Goal: Transaction & Acquisition: Download file/media

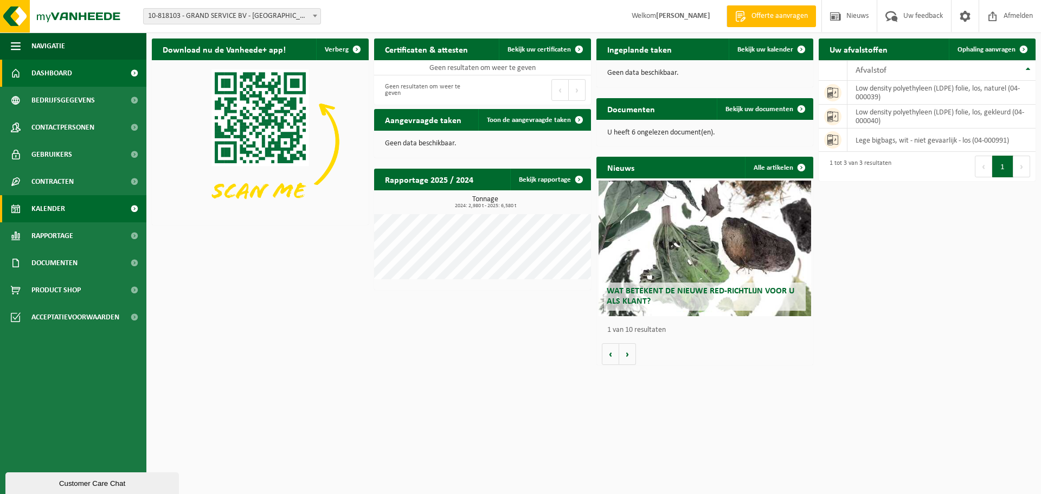
click at [81, 215] on link "Kalender" at bounding box center [73, 208] width 146 height 27
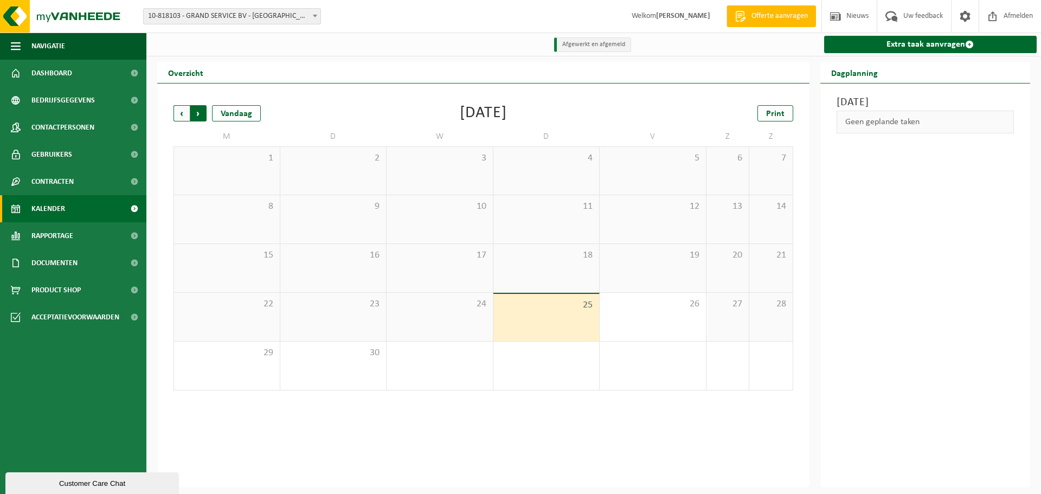
click at [180, 114] on span "Vorige" at bounding box center [181, 113] width 16 height 16
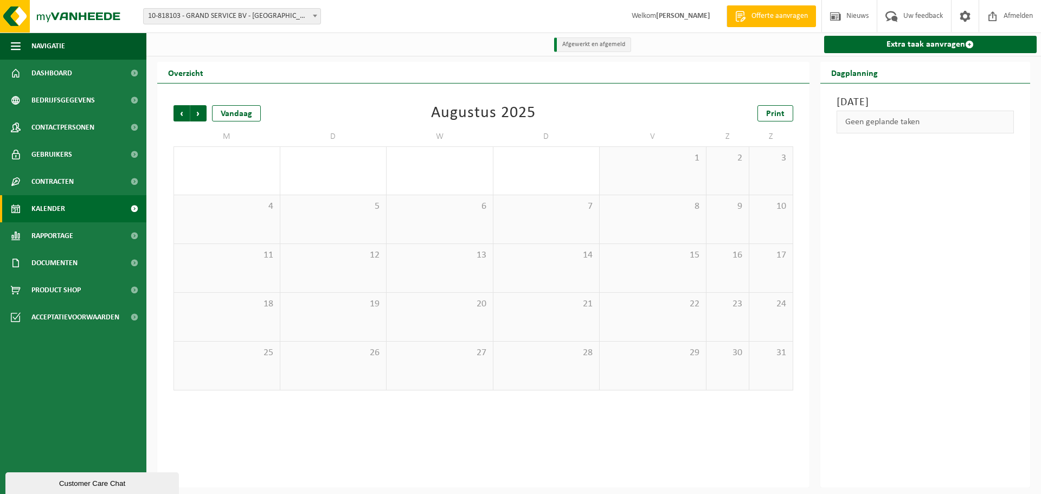
click at [180, 114] on span "Vorige" at bounding box center [181, 113] width 16 height 16
click at [181, 114] on span "Vorige" at bounding box center [181, 113] width 16 height 16
click at [371, 283] on div "1" at bounding box center [374, 280] width 14 height 14
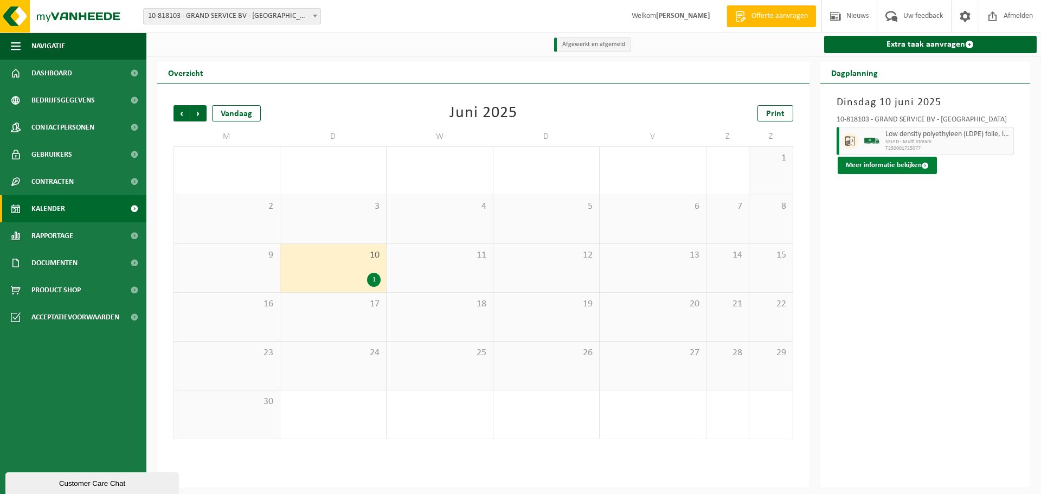
click at [879, 166] on button "Meer informatie bekijken" at bounding box center [887, 165] width 99 height 17
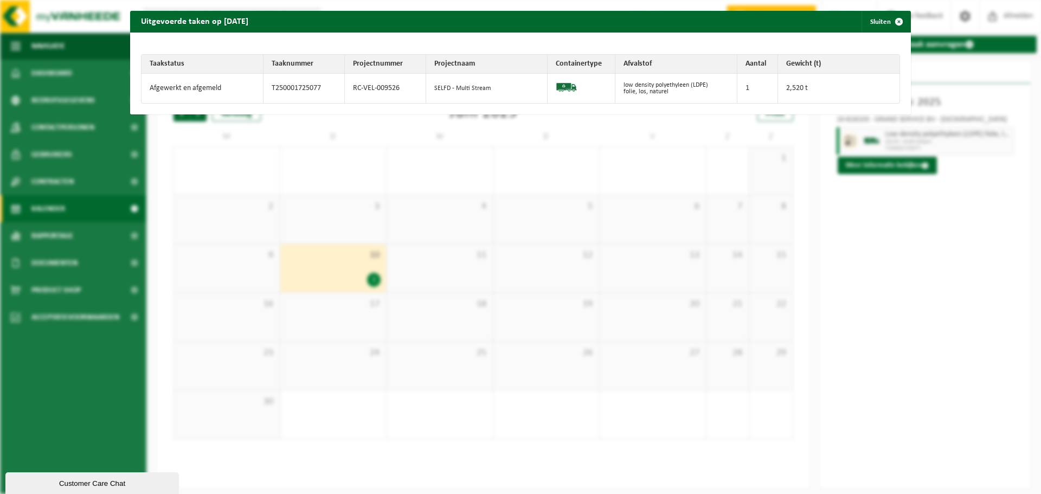
click at [789, 92] on td "2,520 t" at bounding box center [839, 88] width 122 height 29
drag, startPoint x: 751, startPoint y: 86, endPoint x: 784, endPoint y: 85, distance: 33.1
click at [752, 86] on td "1" at bounding box center [757, 88] width 41 height 29
drag, startPoint x: 785, startPoint y: 85, endPoint x: 817, endPoint y: 88, distance: 32.2
click at [786, 85] on td "2,520 t" at bounding box center [839, 88] width 122 height 29
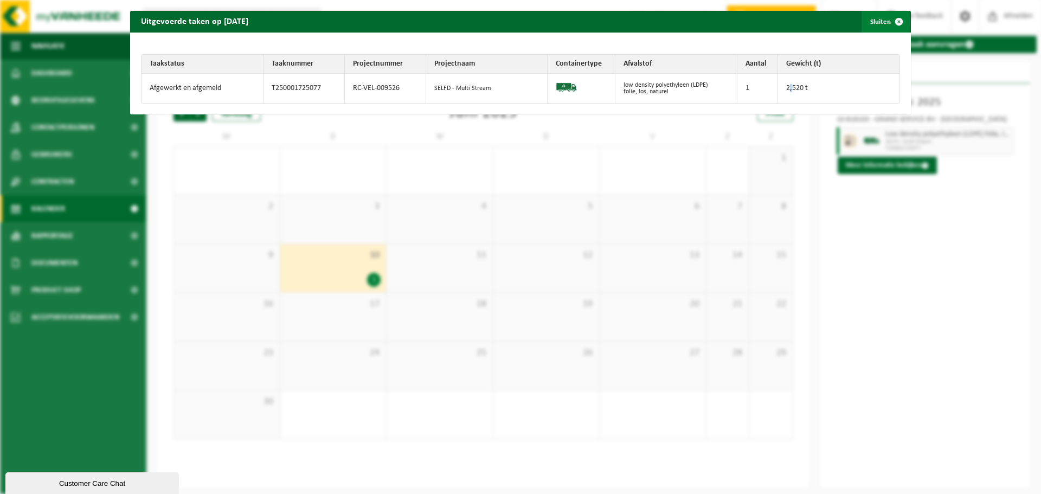
click at [889, 17] on span "button" at bounding box center [899, 22] width 22 height 22
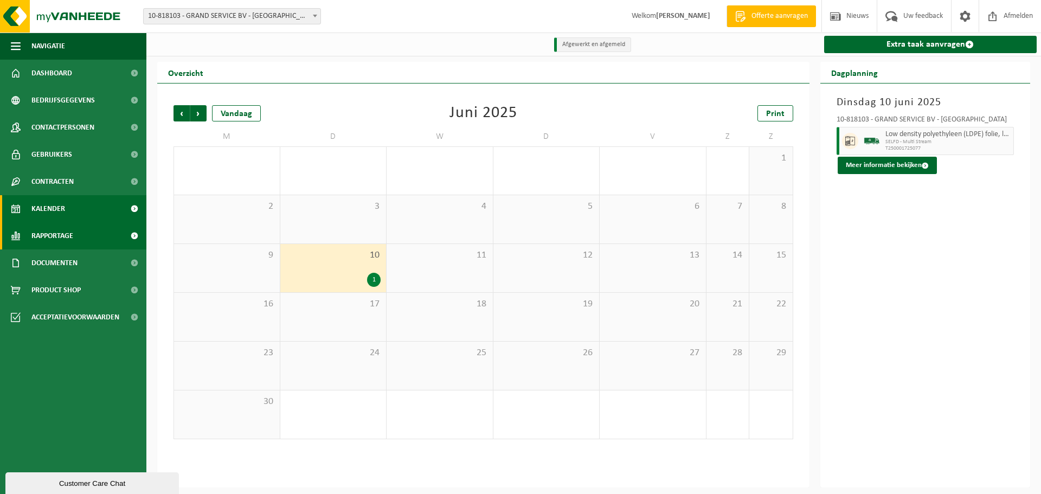
click at [69, 235] on span "Rapportage" at bounding box center [52, 235] width 42 height 27
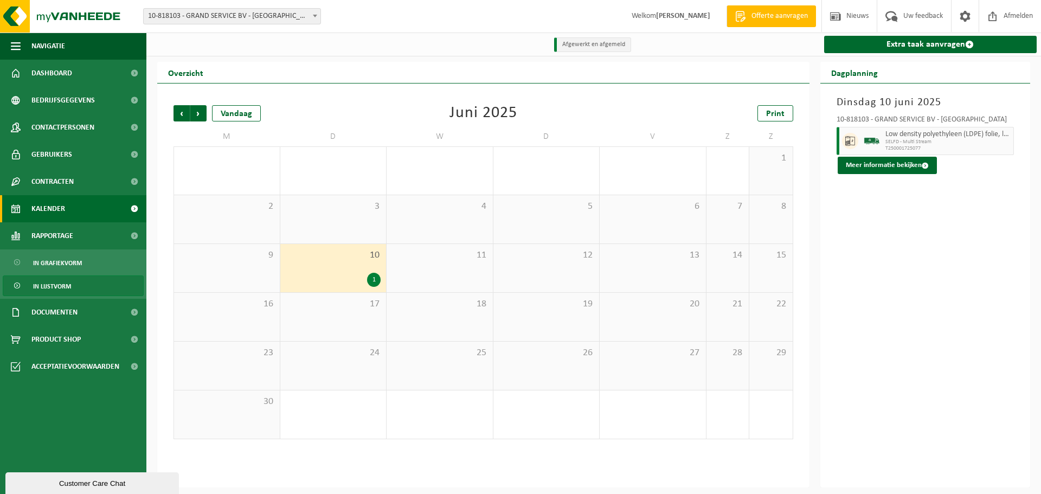
click at [60, 286] on span "In lijstvorm" at bounding box center [52, 286] width 38 height 21
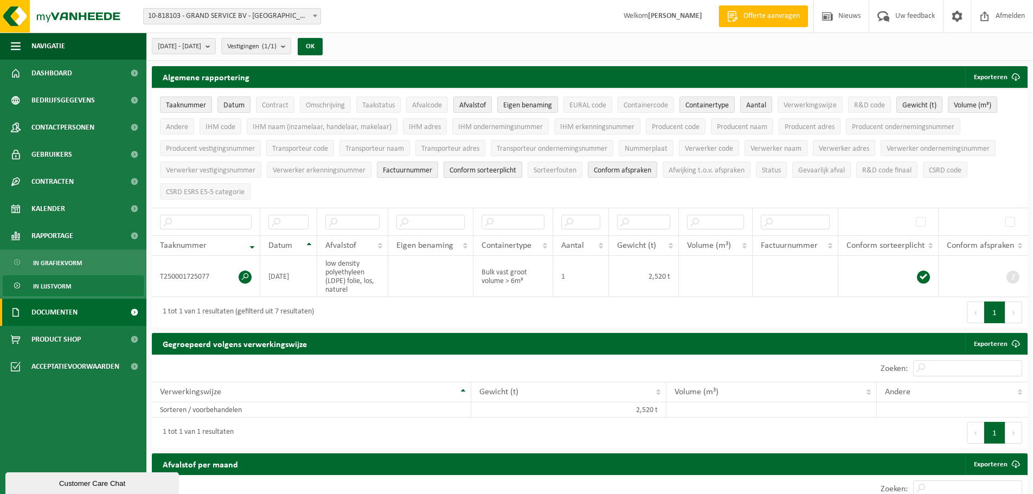
click at [33, 319] on span "Documenten" at bounding box center [54, 312] width 46 height 27
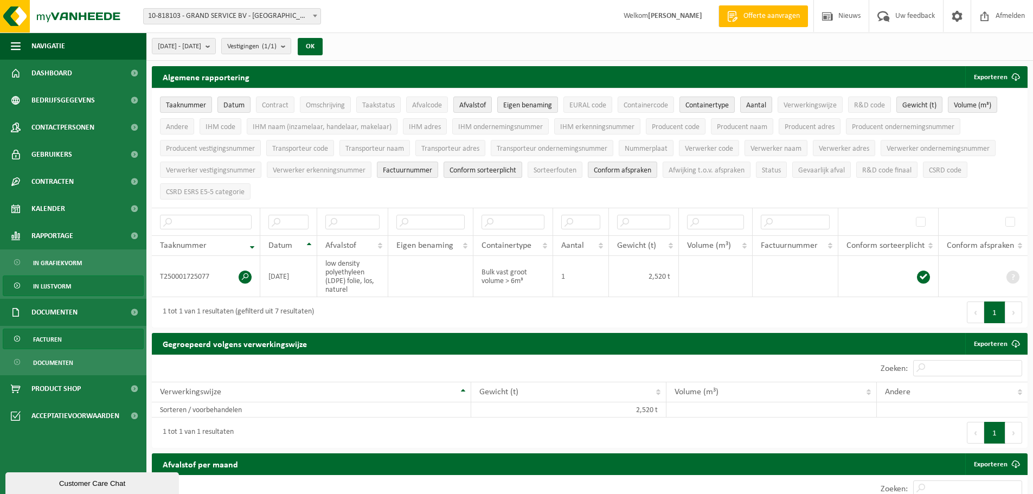
click at [55, 343] on span "Facturen" at bounding box center [47, 339] width 29 height 21
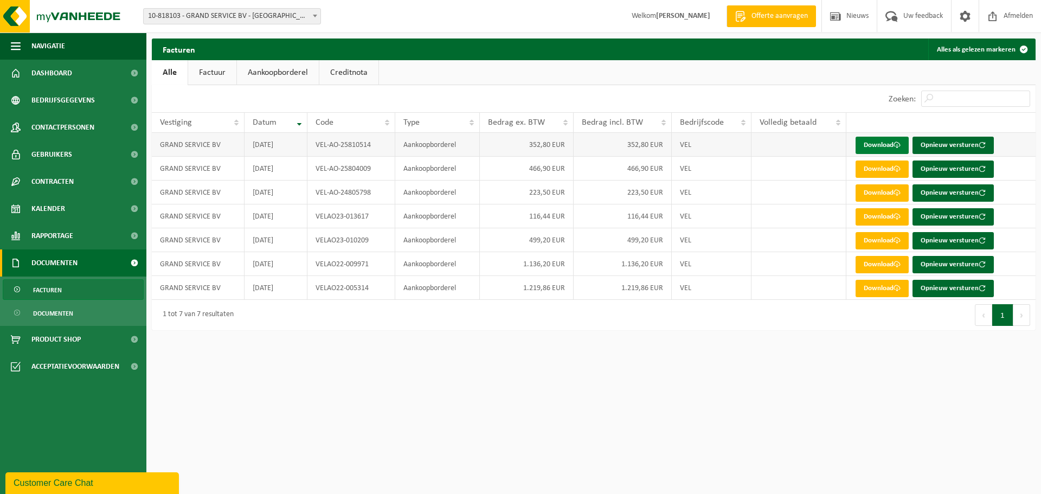
click at [876, 144] on link "Download" at bounding box center [882, 145] width 53 height 17
